Goal: Task Accomplishment & Management: Use online tool/utility

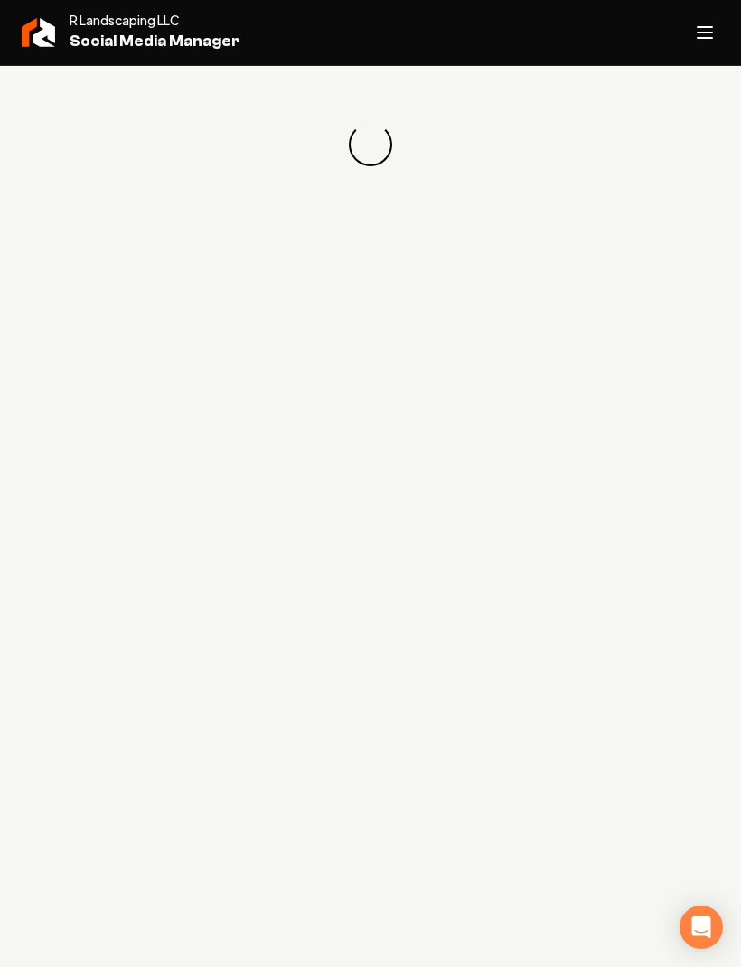
scroll to position [1, 0]
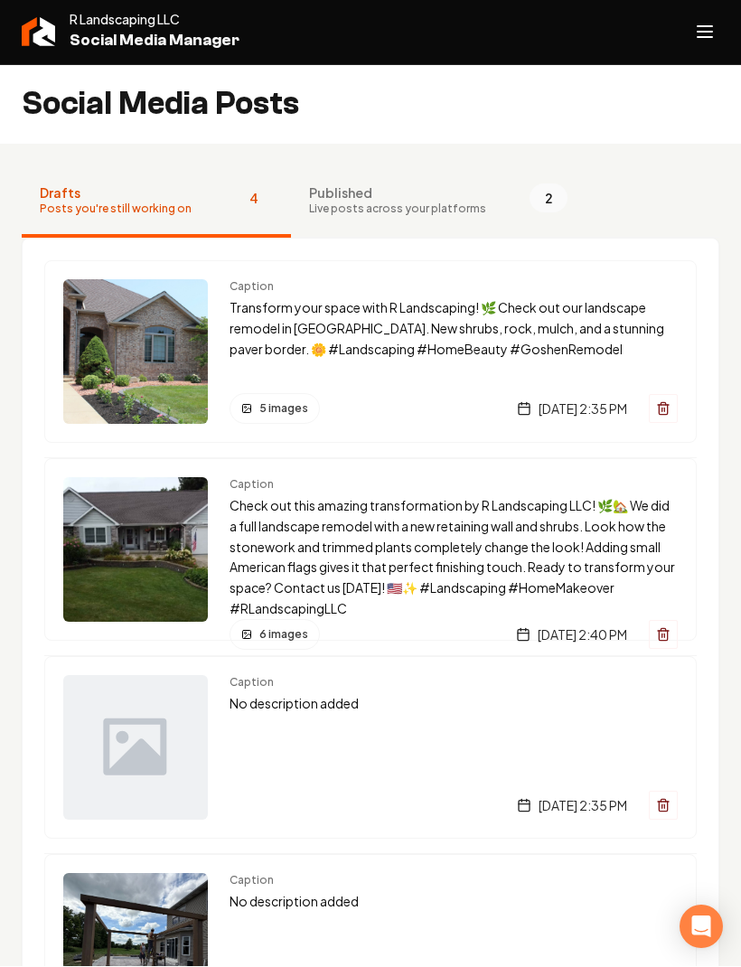
click at [534, 337] on p "Transform your space with R Landscaping! 🌿 Check out our landscape remodel in […" at bounding box center [454, 328] width 448 height 61
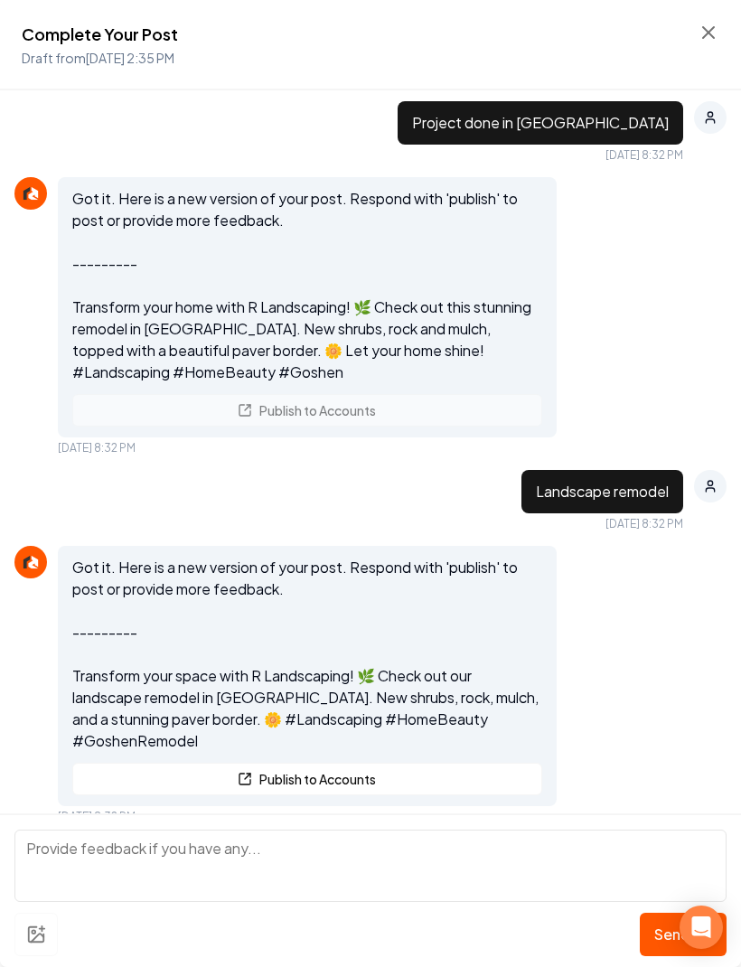
scroll to position [2049, 0]
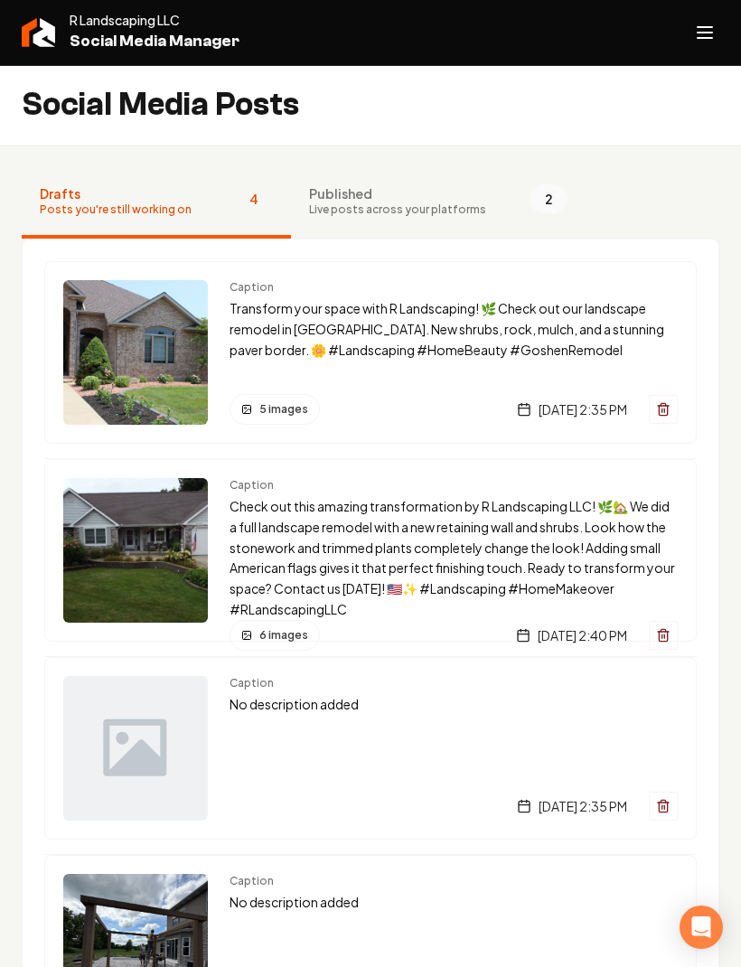
click at [420, 225] on button "Published Live posts across your platforms 2" at bounding box center [438, 202] width 295 height 72
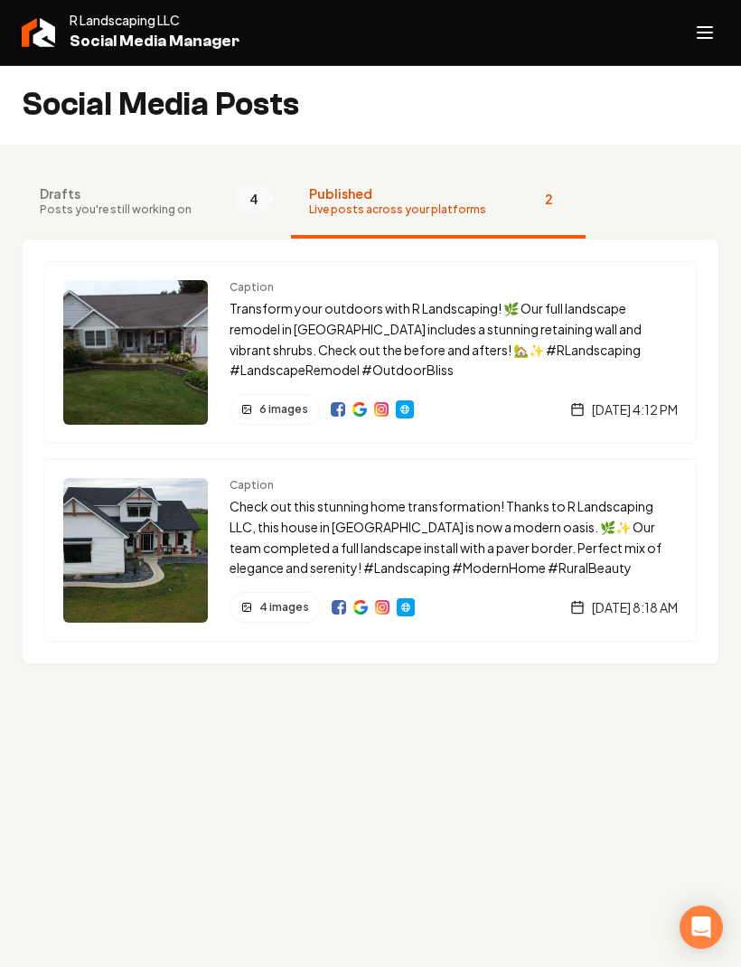
click at [91, 168] on button "Drafts Posts you're still working on 4" at bounding box center [156, 202] width 269 height 72
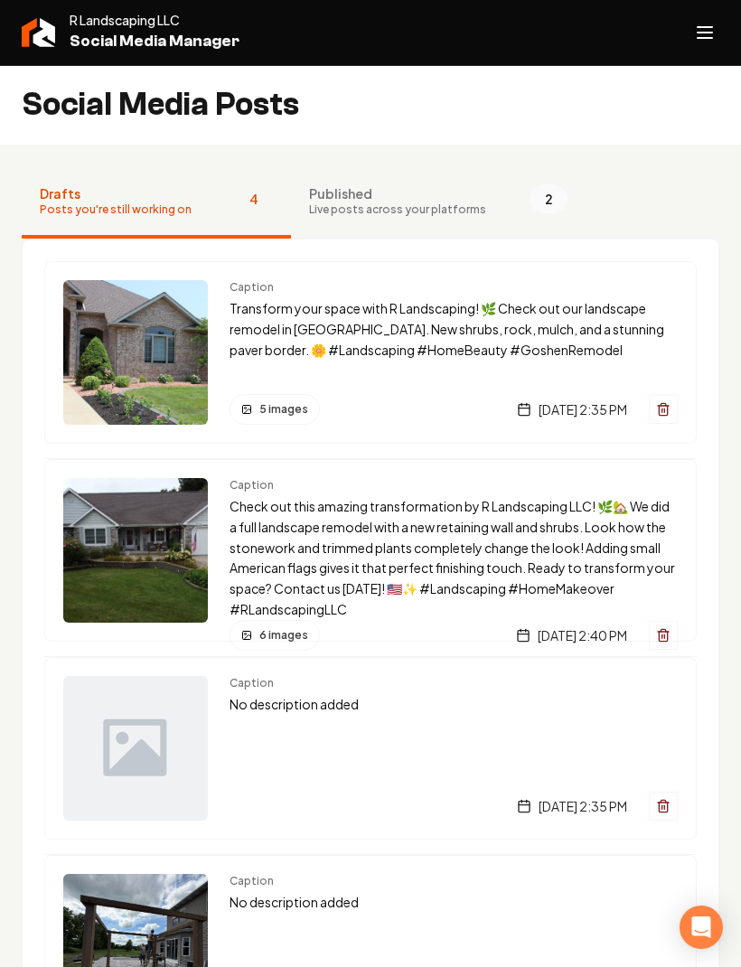
click at [543, 333] on p "Transform your space with R Landscaping! 🌿 Check out our landscape remodel in […" at bounding box center [454, 328] width 448 height 61
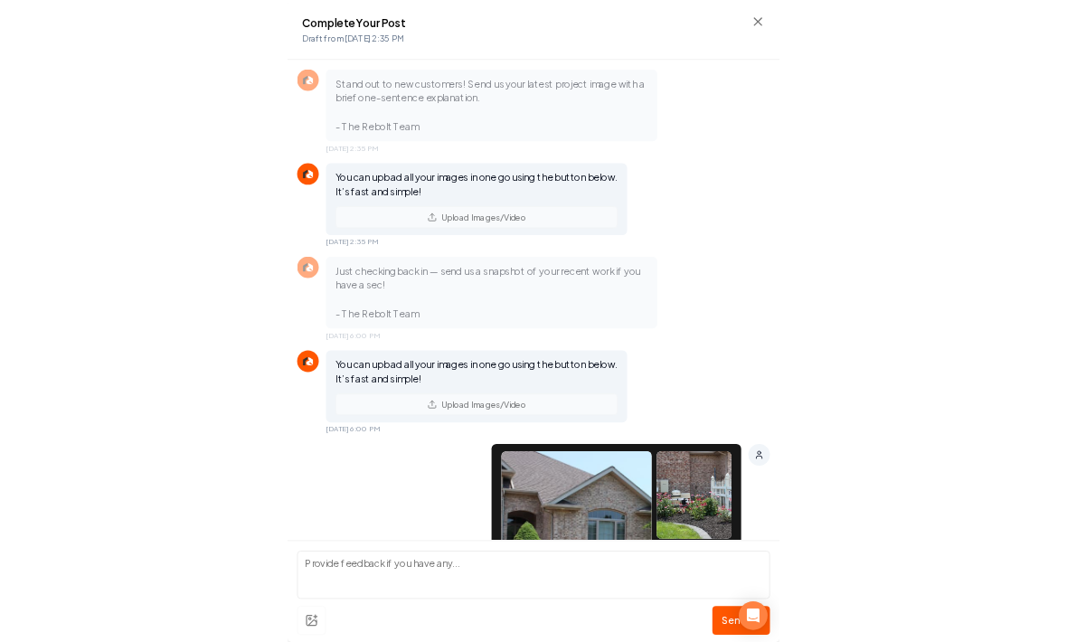
scroll to position [2054, 0]
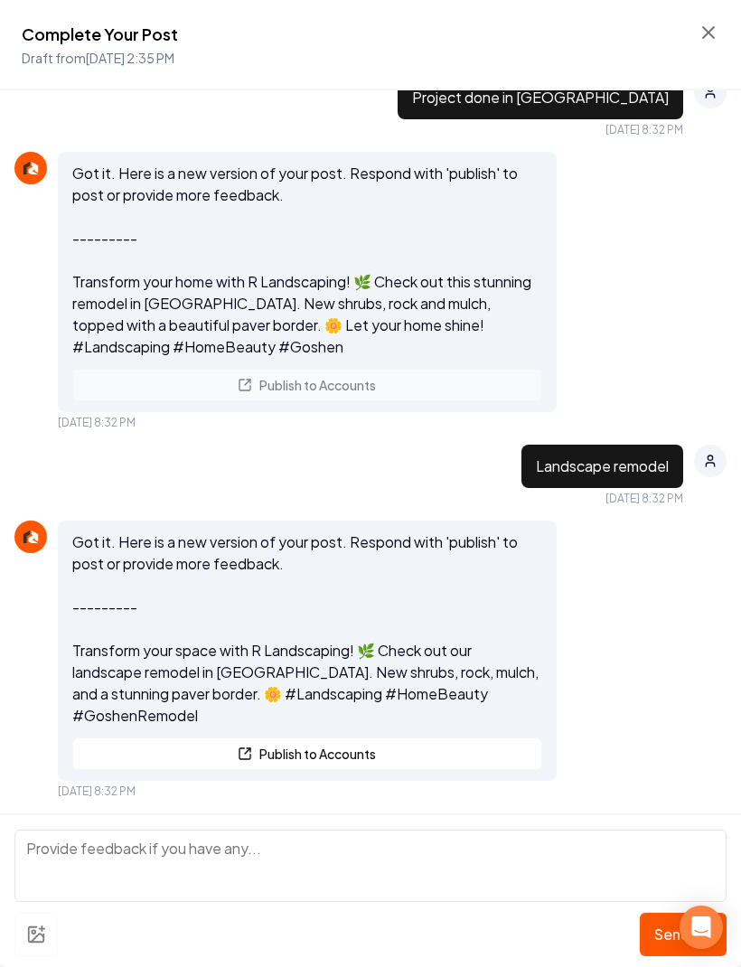
click at [146, 743] on button "Publish to Accounts" at bounding box center [307, 754] width 470 height 33
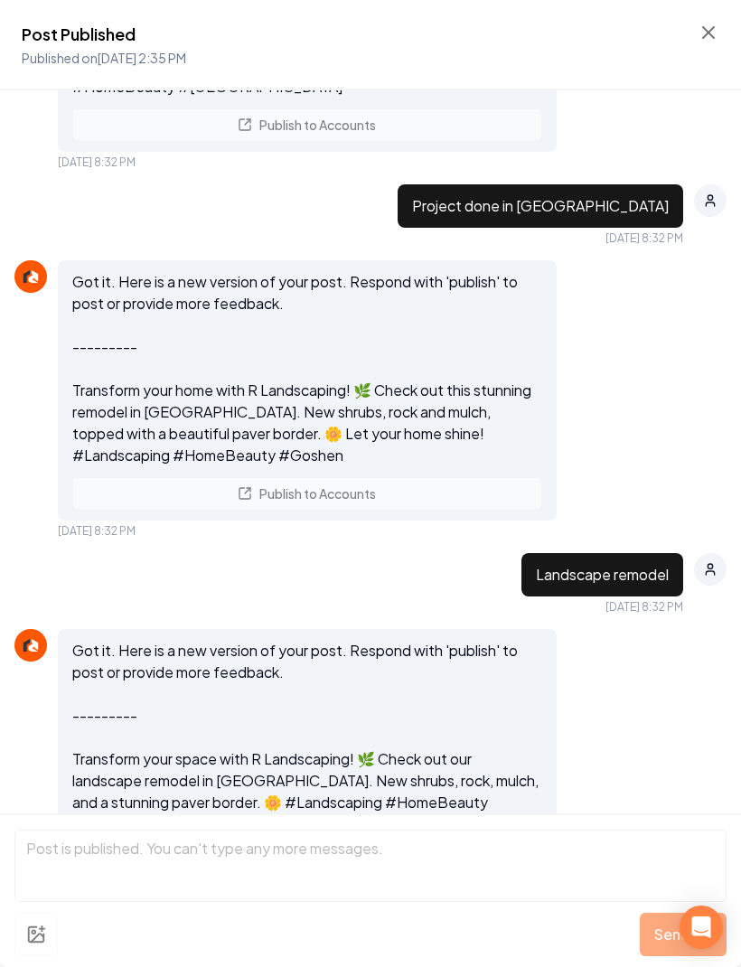
scroll to position [2152, 0]
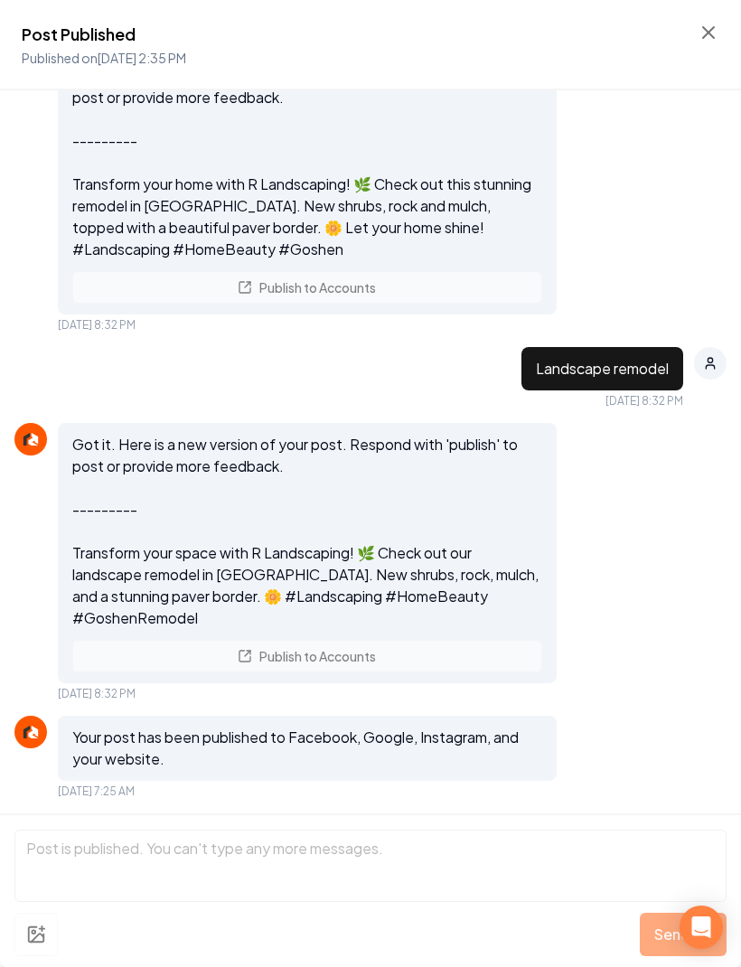
click at [715, 42] on icon at bounding box center [709, 33] width 22 height 22
